Goal: Information Seeking & Learning: Learn about a topic

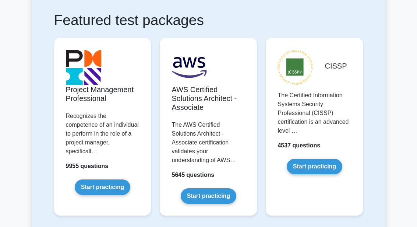
scroll to position [148, 0]
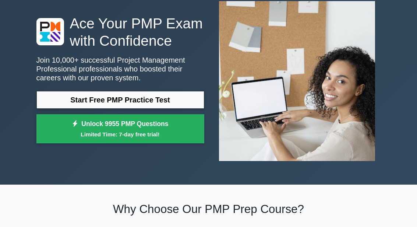
scroll to position [89, 0]
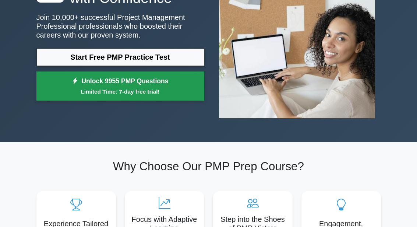
click at [65, 99] on link "Unlock 9955 PMP Questions Limited Time: 7-day free trial!" at bounding box center [120, 85] width 168 height 29
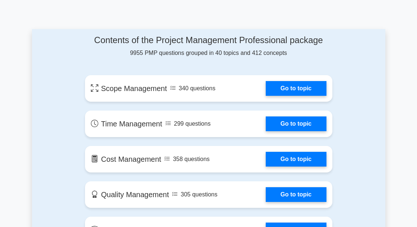
scroll to position [405, 0]
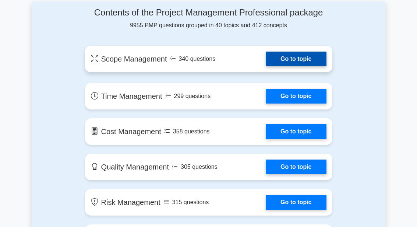
click at [314, 66] on link "Go to topic" at bounding box center [296, 59] width 60 height 15
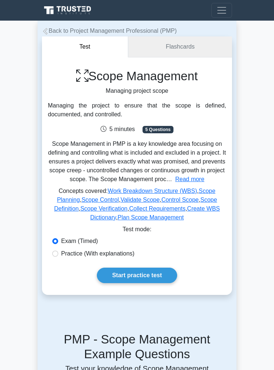
click at [193, 39] on link "Flashcards" at bounding box center [180, 46] width 104 height 21
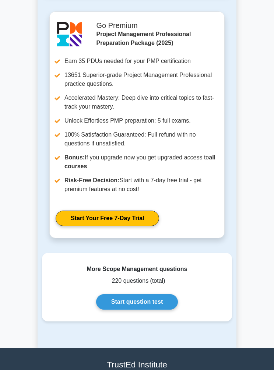
scroll to position [1428, 0]
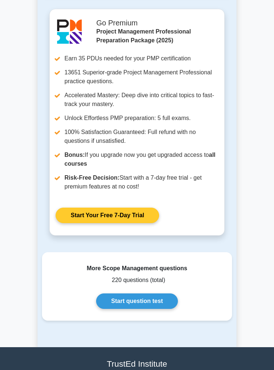
click at [148, 223] on link "Start Your Free 7-Day Trial" at bounding box center [108, 215] width 104 height 15
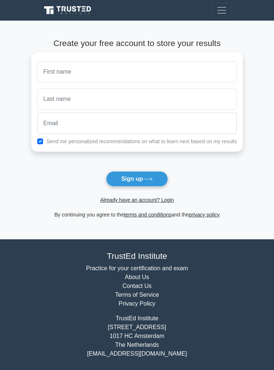
click at [37, 74] on input "text" at bounding box center [137, 71] width 200 height 21
type input "Natalie"
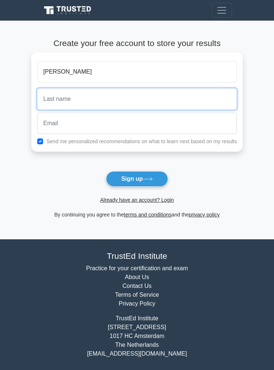
click at [38, 96] on input "text" at bounding box center [137, 98] width 200 height 21
type input "Tsang"
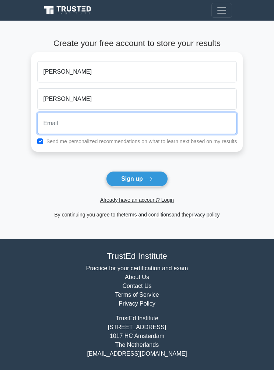
click at [37, 113] on input "email" at bounding box center [137, 123] width 200 height 21
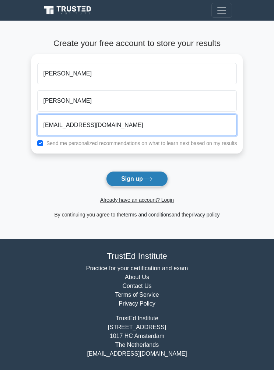
type input "nataliethy10@gmail.com"
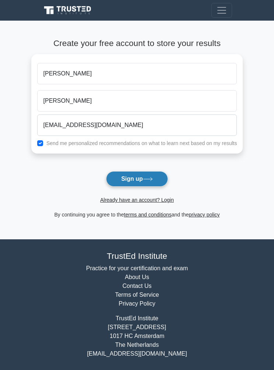
click at [153, 176] on button "Sign up" at bounding box center [137, 178] width 62 height 15
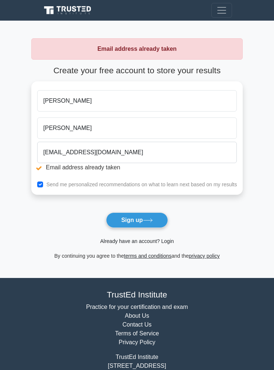
click at [171, 242] on link "Already have an account? Login" at bounding box center [137, 241] width 74 height 6
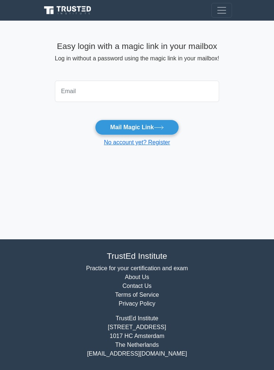
click at [62, 94] on input "email" at bounding box center [137, 91] width 164 height 21
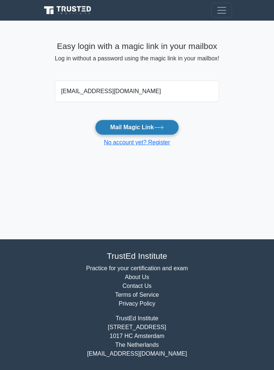
type input "nataliethy10@gmail.com"
click at [169, 130] on button "Mail Magic Link" at bounding box center [137, 127] width 84 height 15
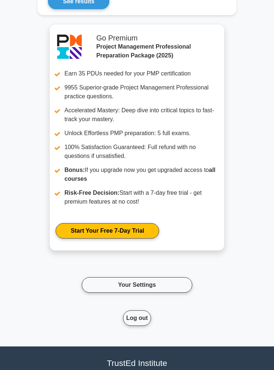
scroll to position [621, 0]
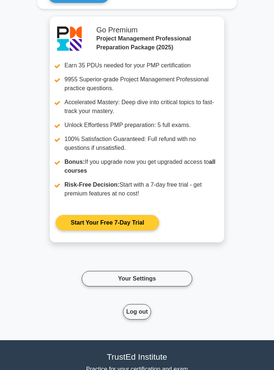
click at [74, 231] on link "Start Your Free 7-Day Trial" at bounding box center [108, 222] width 104 height 15
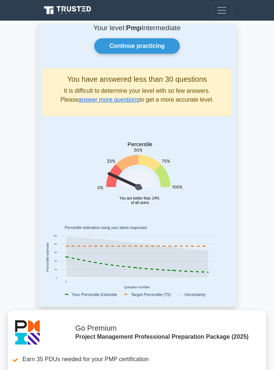
click at [227, 8] on button "Toggle navigation" at bounding box center [221, 10] width 21 height 15
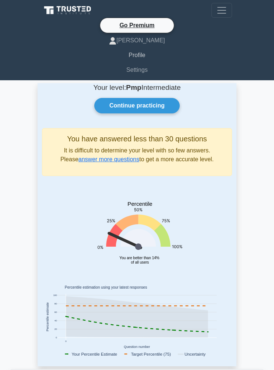
click at [145, 54] on link "Profile" at bounding box center [137, 55] width 190 height 15
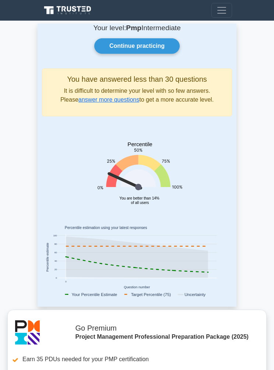
click at [220, 10] on span "Toggle navigation" at bounding box center [221, 10] width 11 height 11
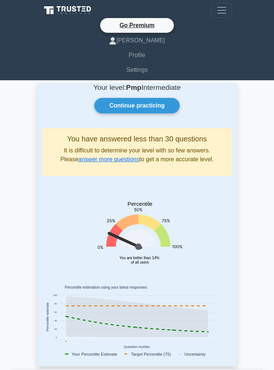
click at [61, 7] on icon at bounding box center [68, 10] width 53 height 11
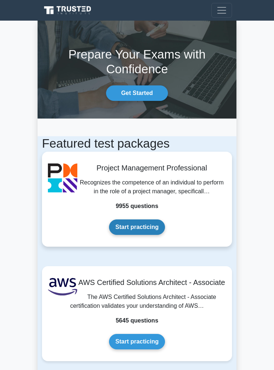
click at [153, 235] on link "Start practicing" at bounding box center [137, 227] width 56 height 15
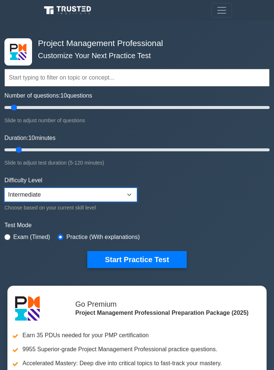
click at [131, 198] on select "Beginner Intermediate Expert" at bounding box center [70, 195] width 133 height 14
select select "beginner"
type input "5"
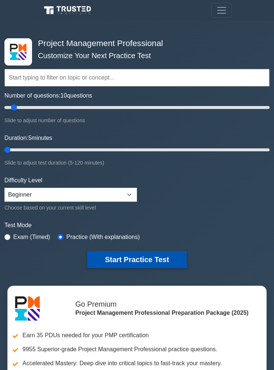
click at [173, 264] on button "Start Practice Test" at bounding box center [136, 259] width 99 height 17
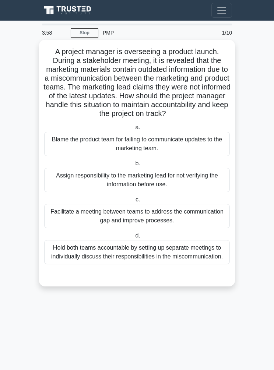
click at [207, 228] on div "Facilitate a meeting between teams to address the communication gap and improve…" at bounding box center [137, 216] width 186 height 24
click at [134, 202] on input "c. Facilitate a meeting between teams to address the communication gap and impr…" at bounding box center [134, 199] width 0 height 5
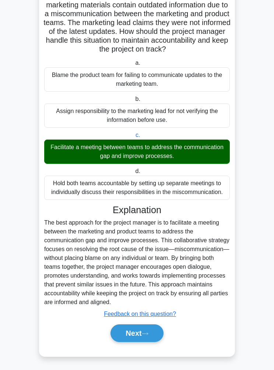
scroll to position [67, 0]
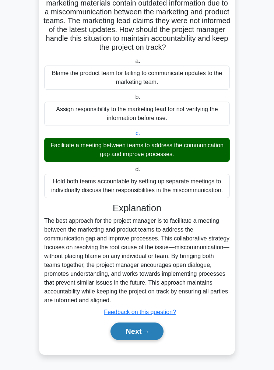
click at [154, 340] on button "Next" at bounding box center [137, 332] width 53 height 18
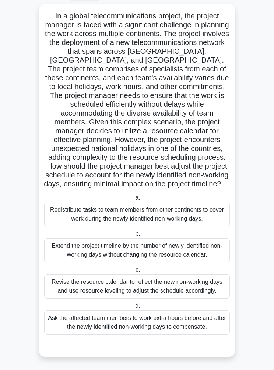
scroll to position [56, 0]
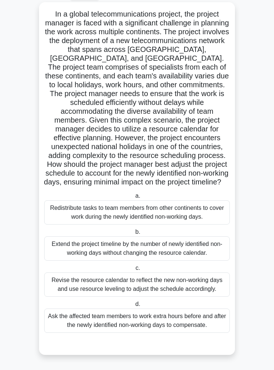
click at [204, 294] on div "Revise the resource calendar to reflect the new non-working days and use resour…" at bounding box center [137, 285] width 186 height 24
click at [134, 271] on input "c. Revise the resource calendar to reflect the new non-working days and use res…" at bounding box center [134, 268] width 0 height 5
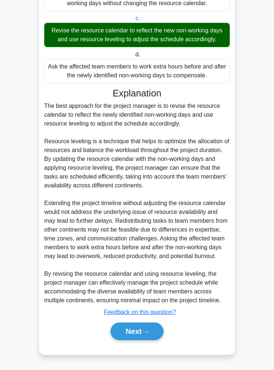
scroll to position [350, 0]
click at [155, 340] on button "Next" at bounding box center [137, 332] width 53 height 18
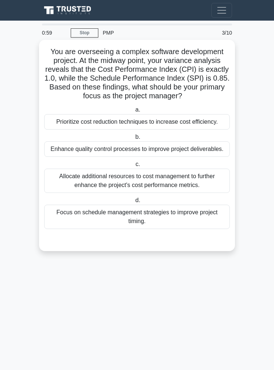
click at [213, 130] on div "Prioritize cost reduction techniques to increase cost efficiency." at bounding box center [137, 121] width 186 height 15
click at [134, 112] on input "a. Prioritize cost reduction techniques to increase cost efficiency." at bounding box center [134, 110] width 0 height 5
